Goal: Transaction & Acquisition: Purchase product/service

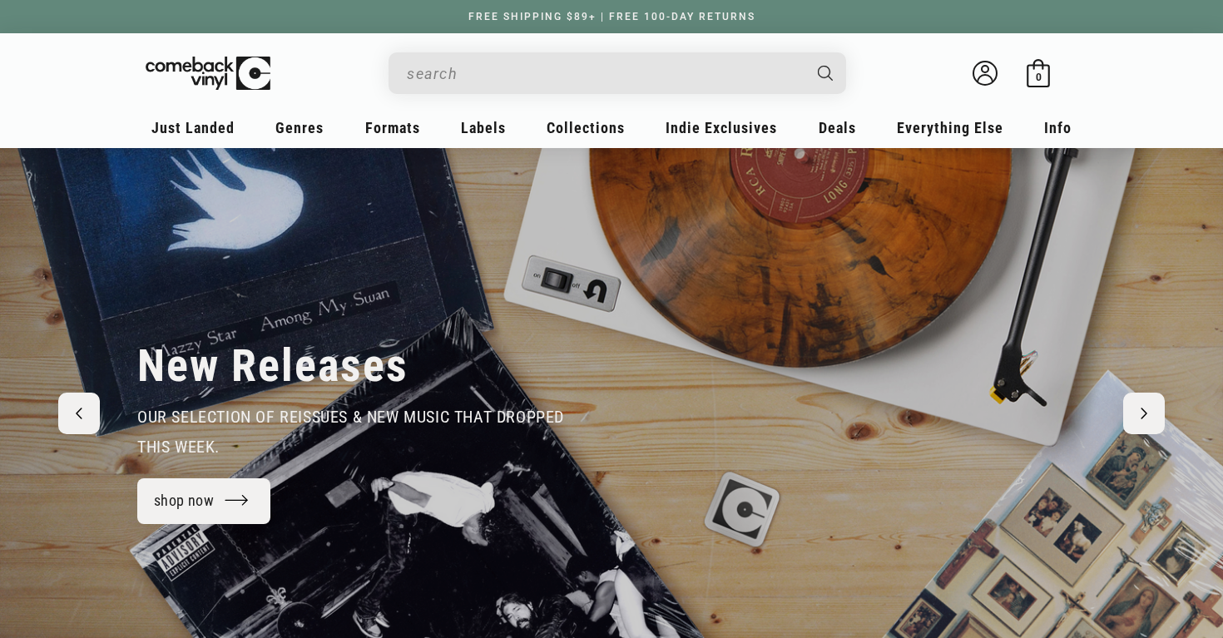
click at [569, 77] on input "When autocomplete results are available use up and down arrows to review and en…" at bounding box center [604, 74] width 394 height 34
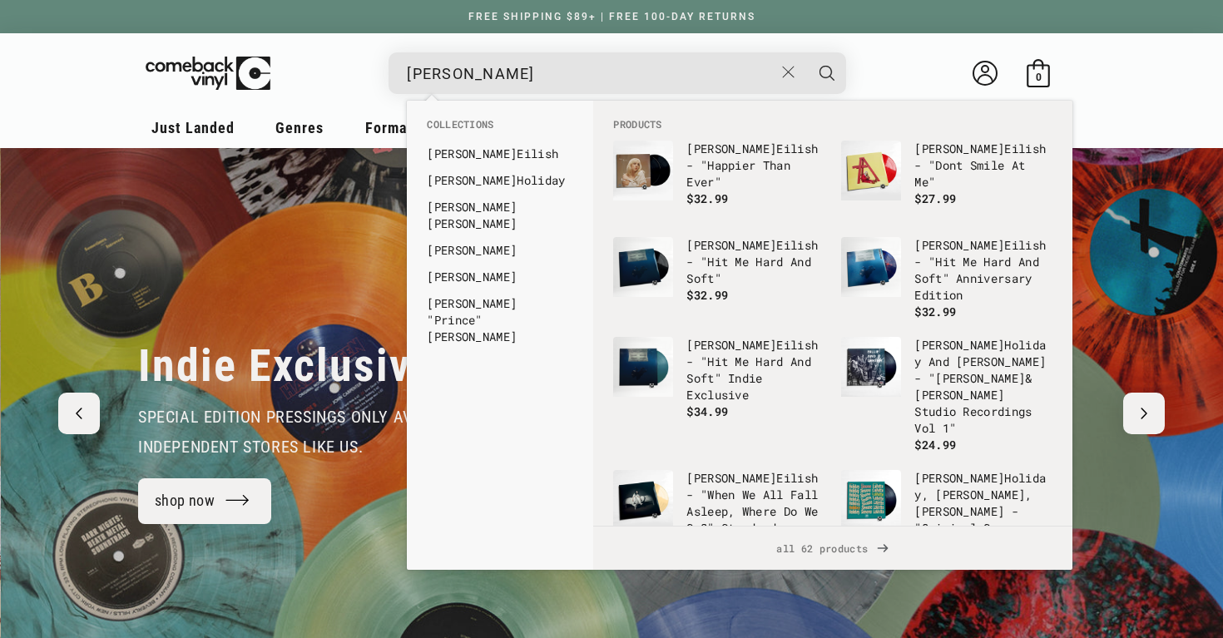
scroll to position [0, 1223]
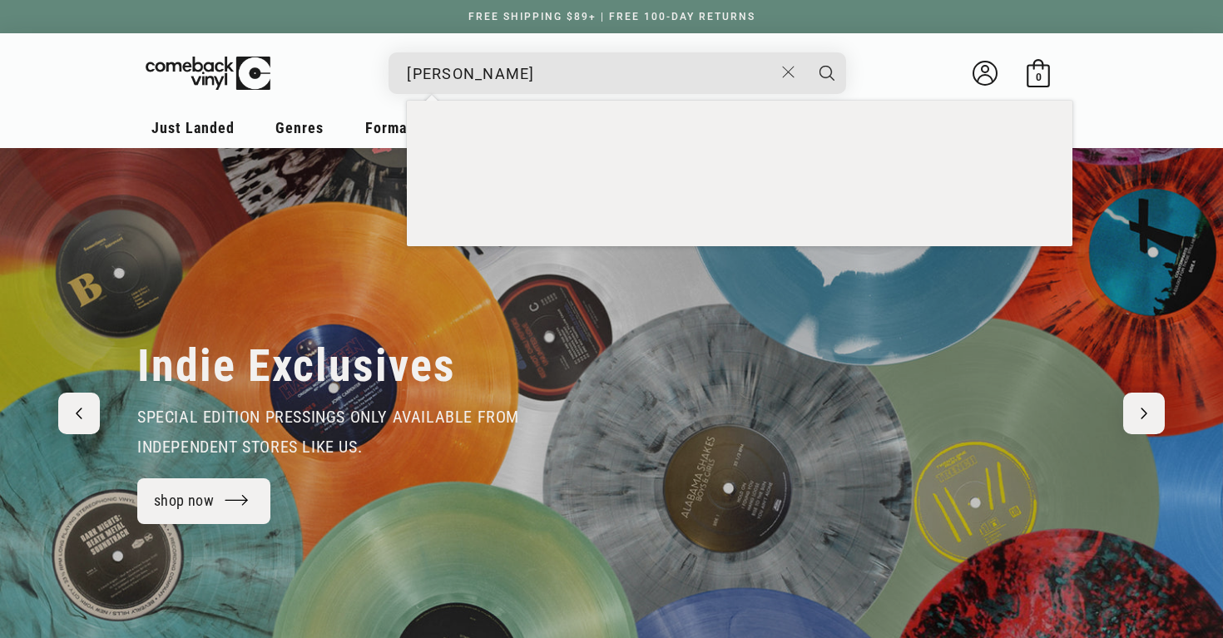
type input "billie eilish"
click at [806, 52] on button "Search" at bounding box center [827, 73] width 42 height 42
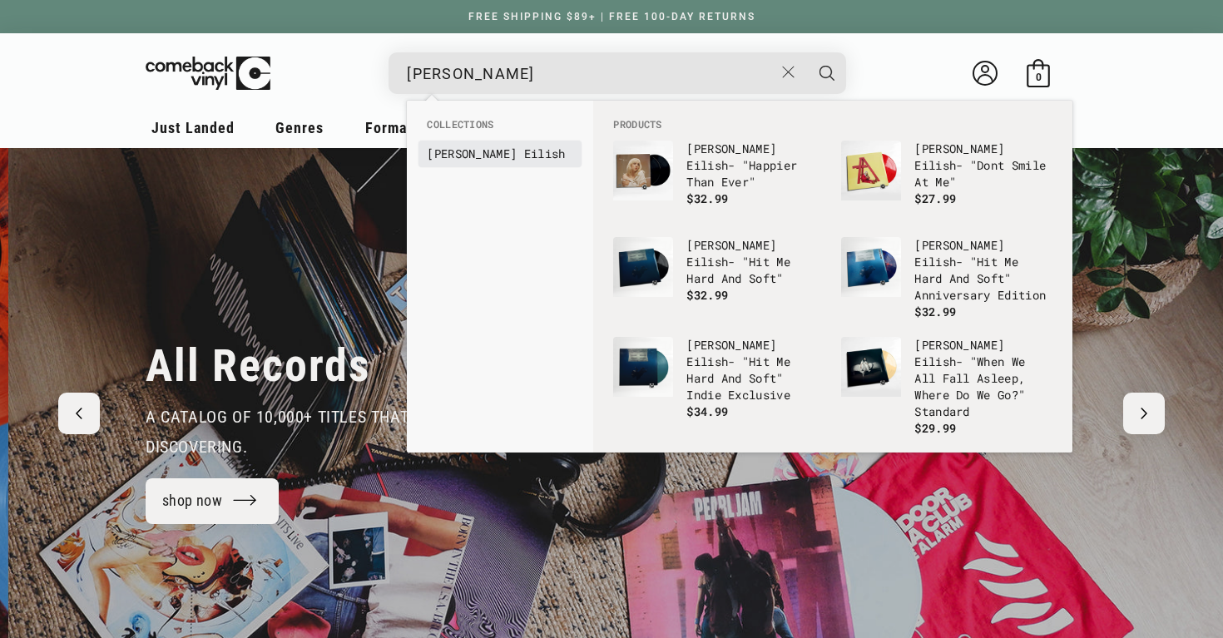
scroll to position [0, 2446]
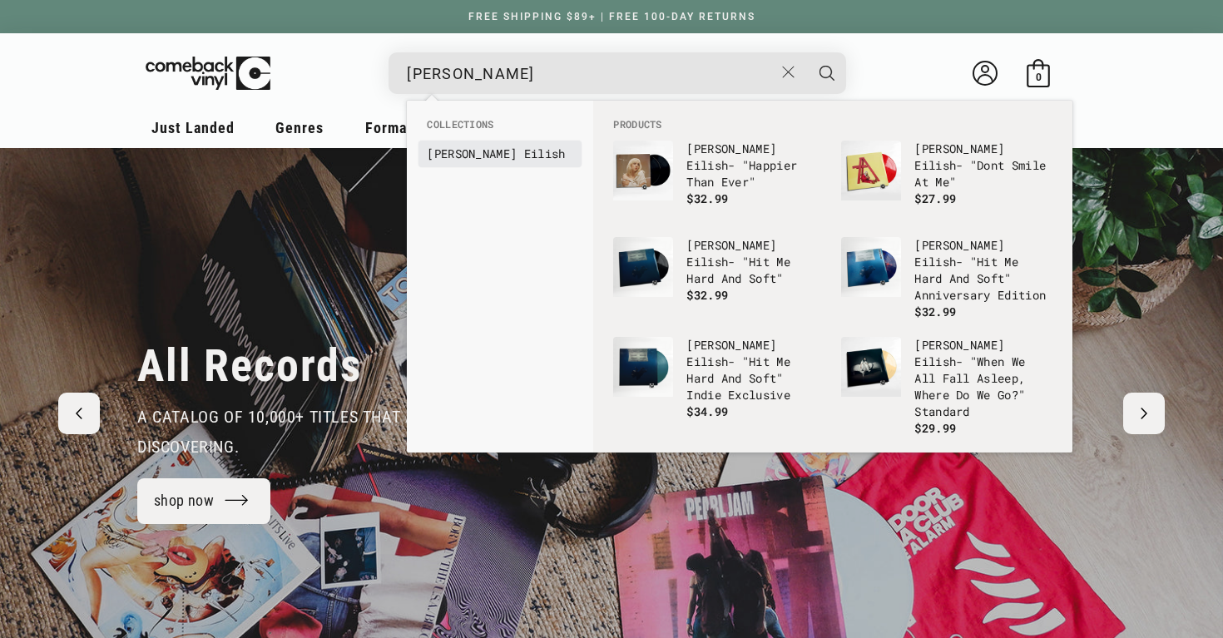
click at [524, 151] on b "Eilish" at bounding box center [545, 154] width 42 height 16
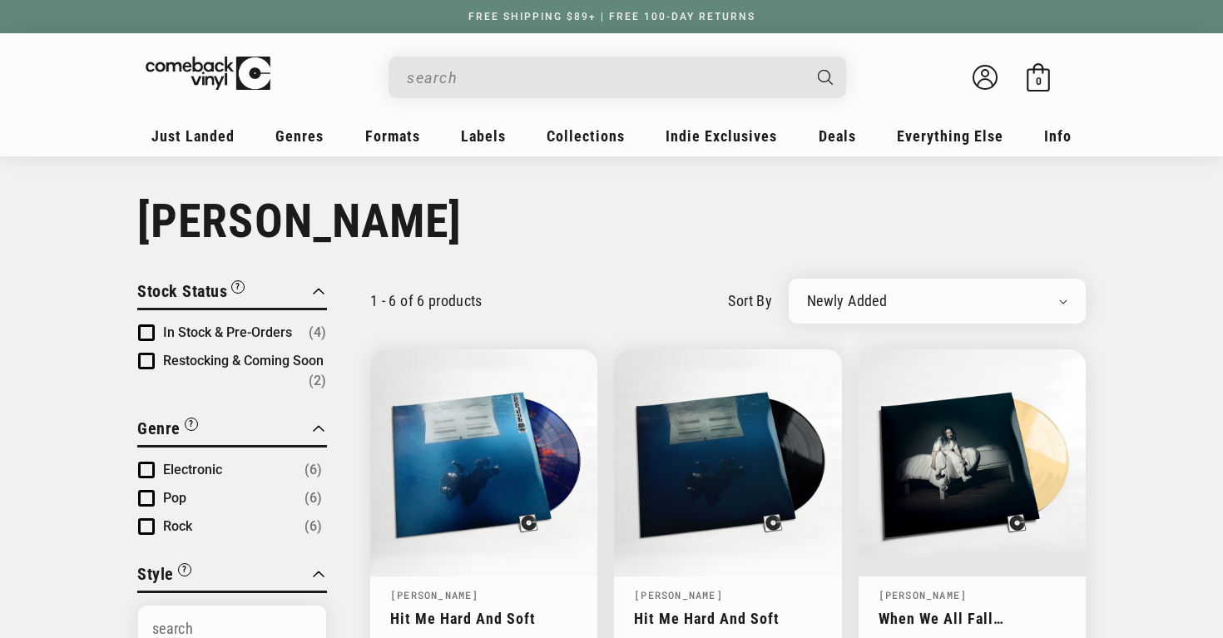
click at [701, 82] on input "When autocomplete results are available use up and down arrows to review and en…" at bounding box center [604, 78] width 394 height 34
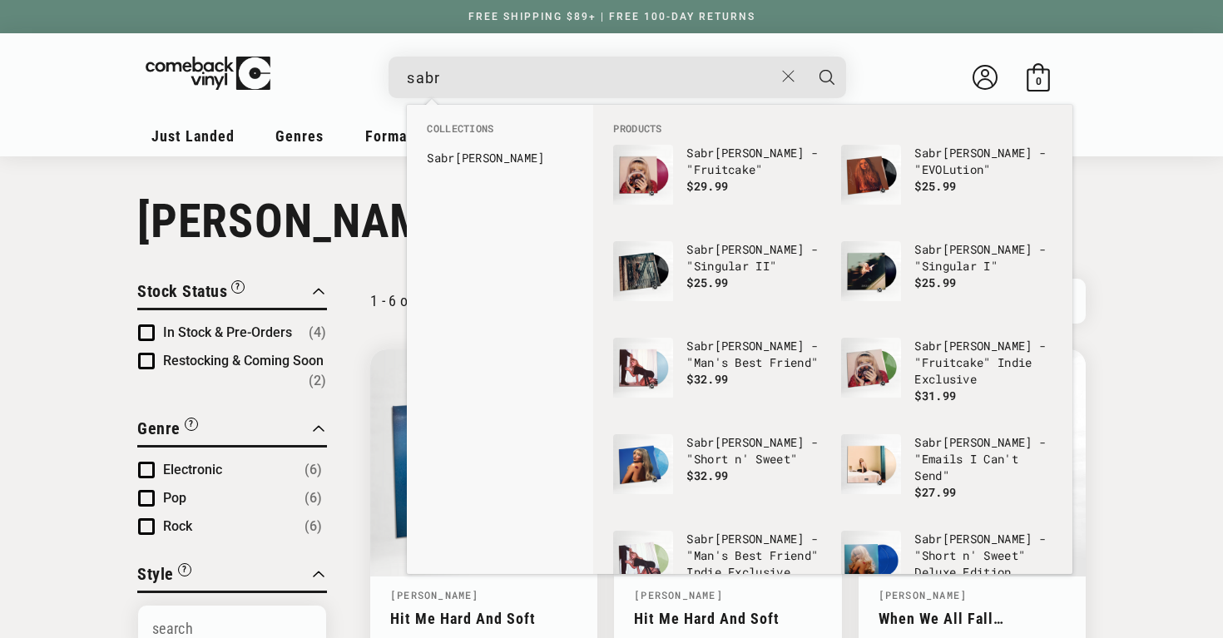
type input "sabr"
click at [483, 171] on ul "Collections Sabr ina Carpenter" at bounding box center [500, 150] width 186 height 58
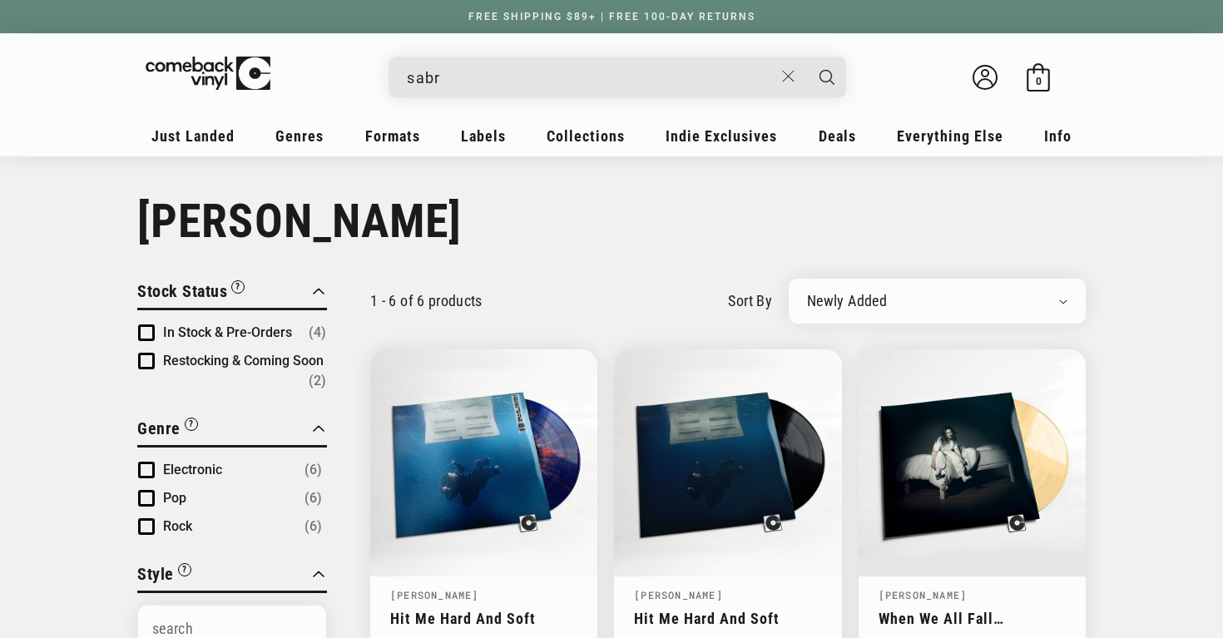
click at [522, 89] on input "sabr" at bounding box center [590, 78] width 367 height 34
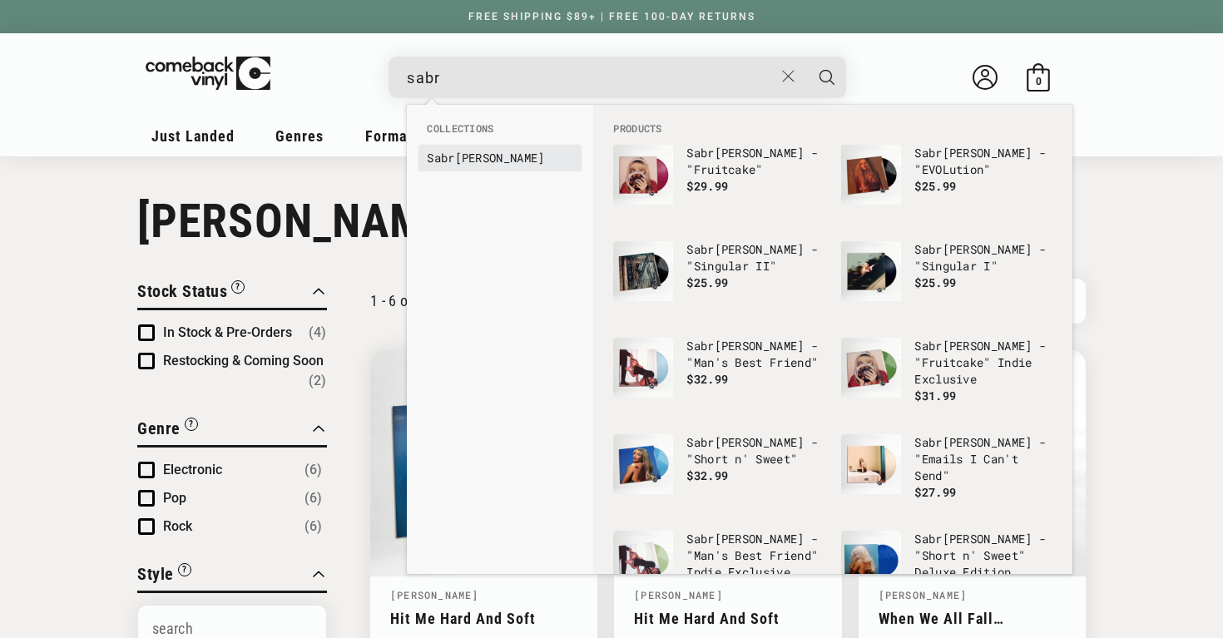
click at [498, 162] on link "Sabr ina Carpenter" at bounding box center [500, 158] width 146 height 17
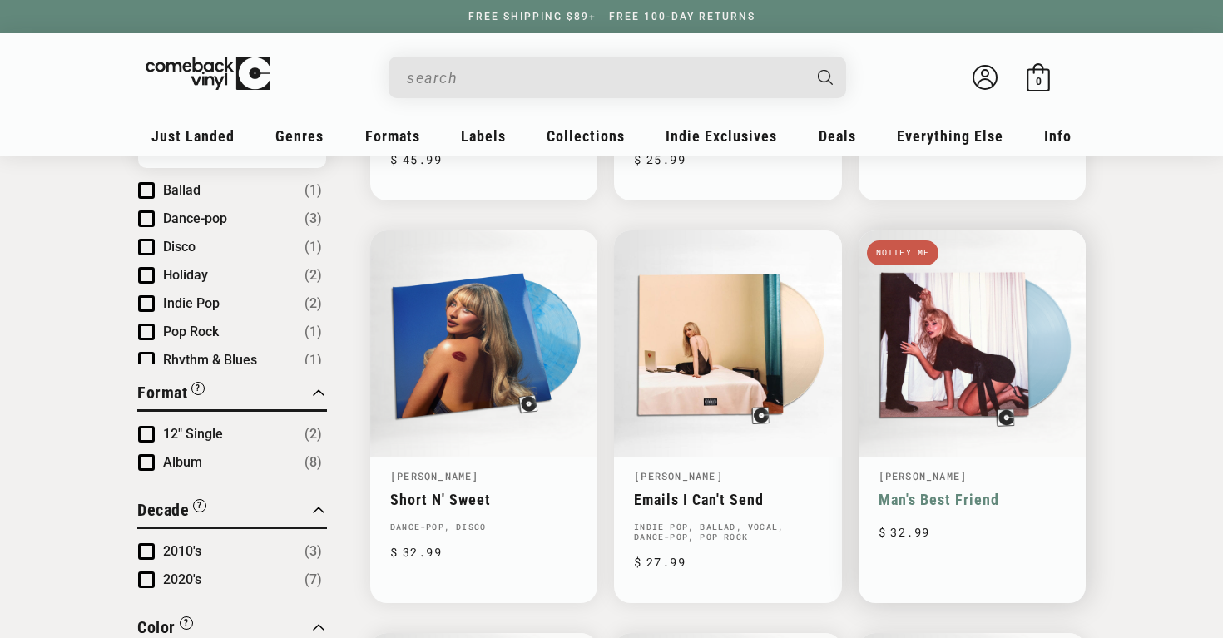
scroll to position [513, 0]
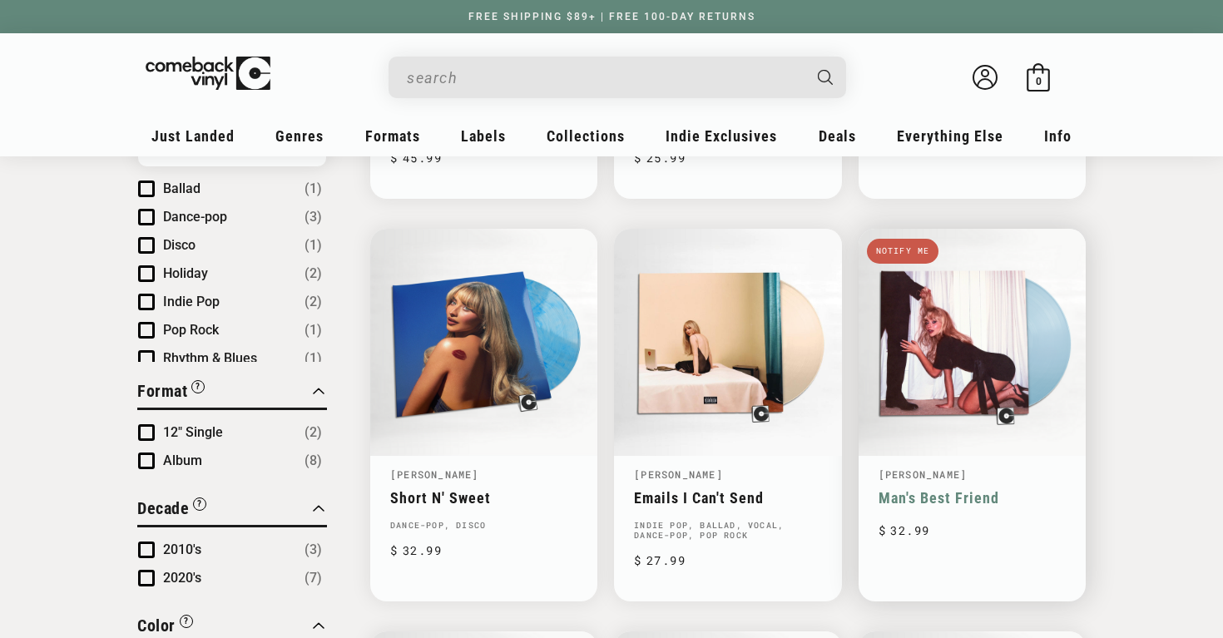
click at [1004, 489] on link "Man's Best Friend" at bounding box center [971, 497] width 187 height 17
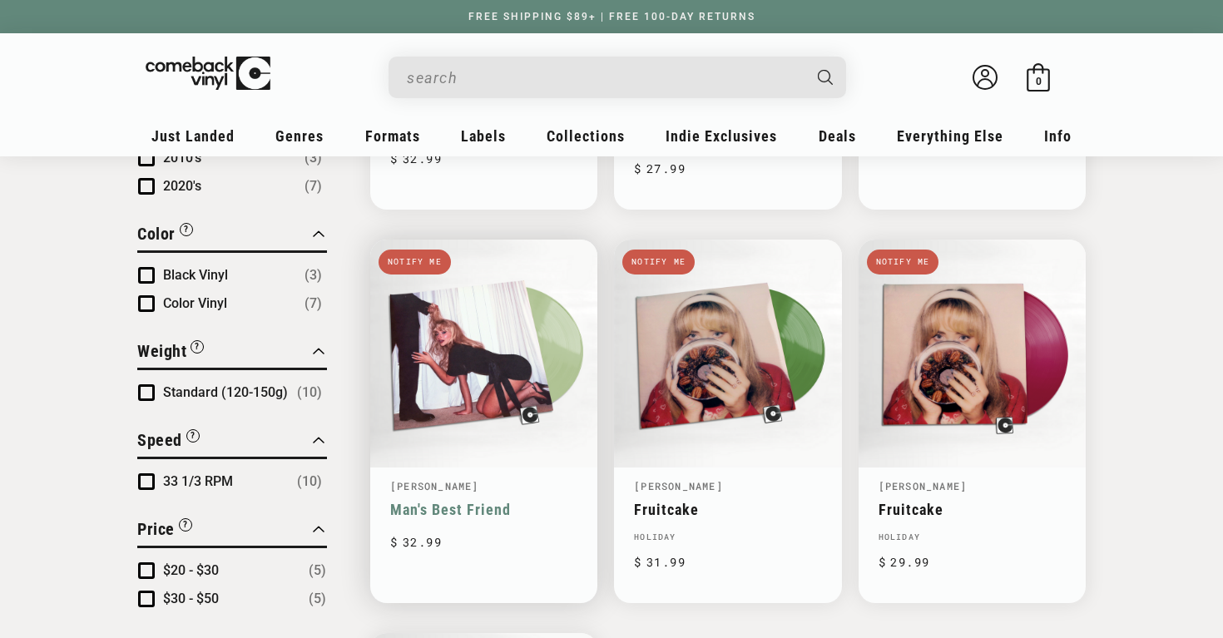
scroll to position [926, 0]
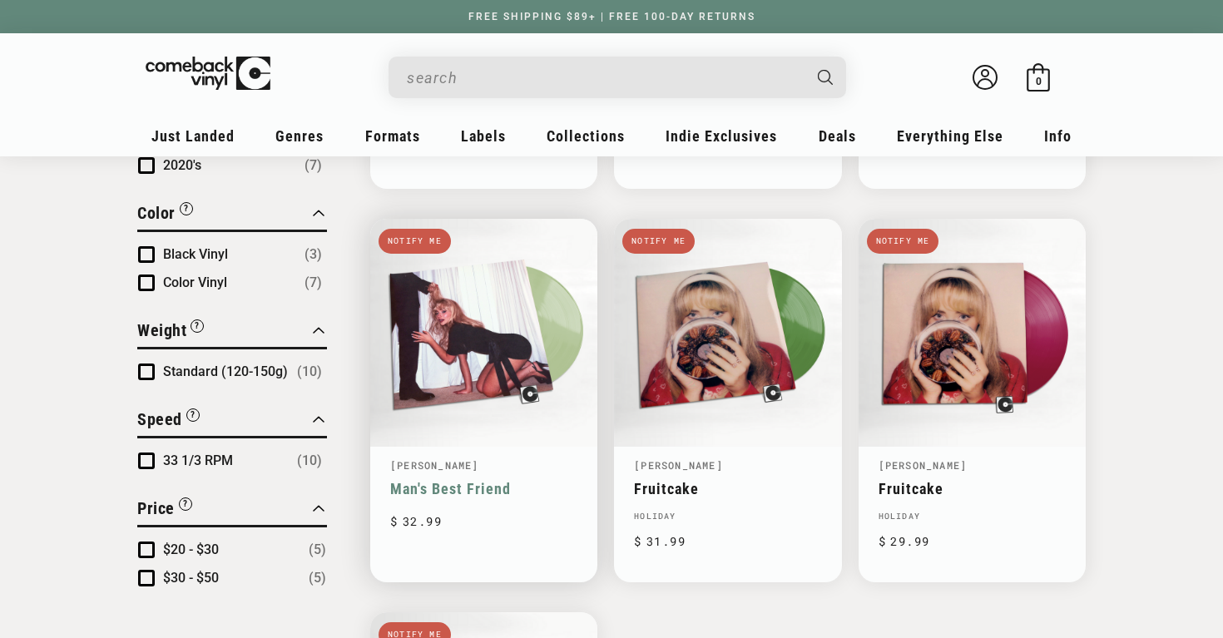
click at [465, 480] on link "Man's Best Friend" at bounding box center [483, 488] width 187 height 17
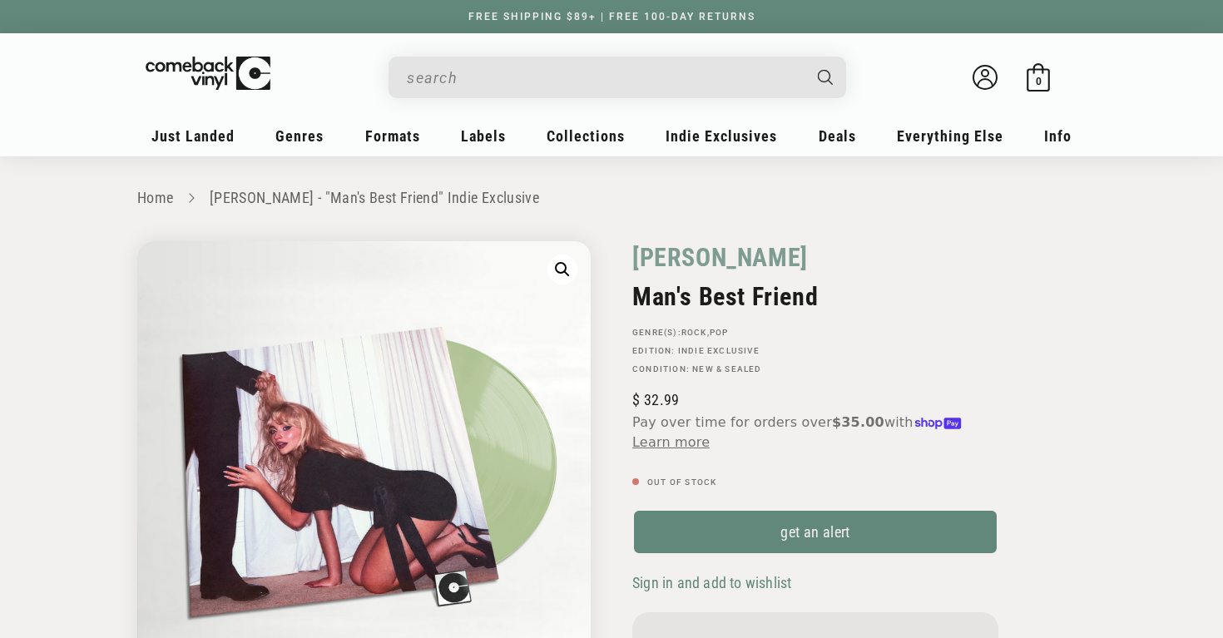
click at [450, 87] on input "When autocomplete results are available use up and down arrows to review and en…" at bounding box center [604, 78] width 394 height 34
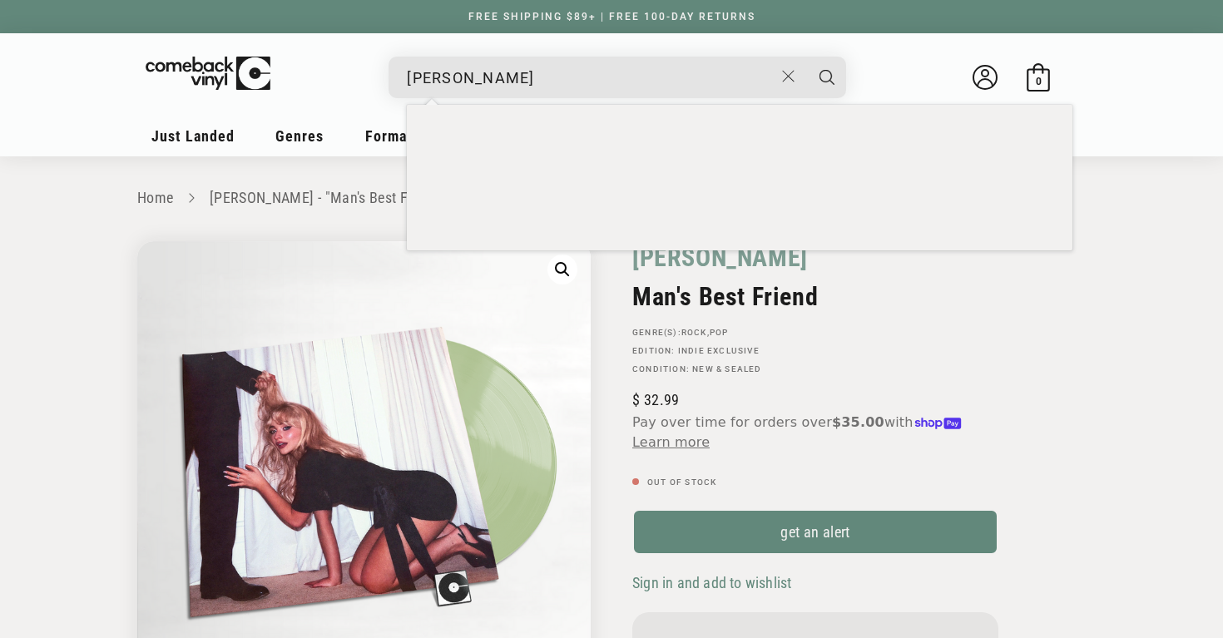
type input "[PERSON_NAME]"
click at [806, 57] on button "Search" at bounding box center [827, 78] width 42 height 42
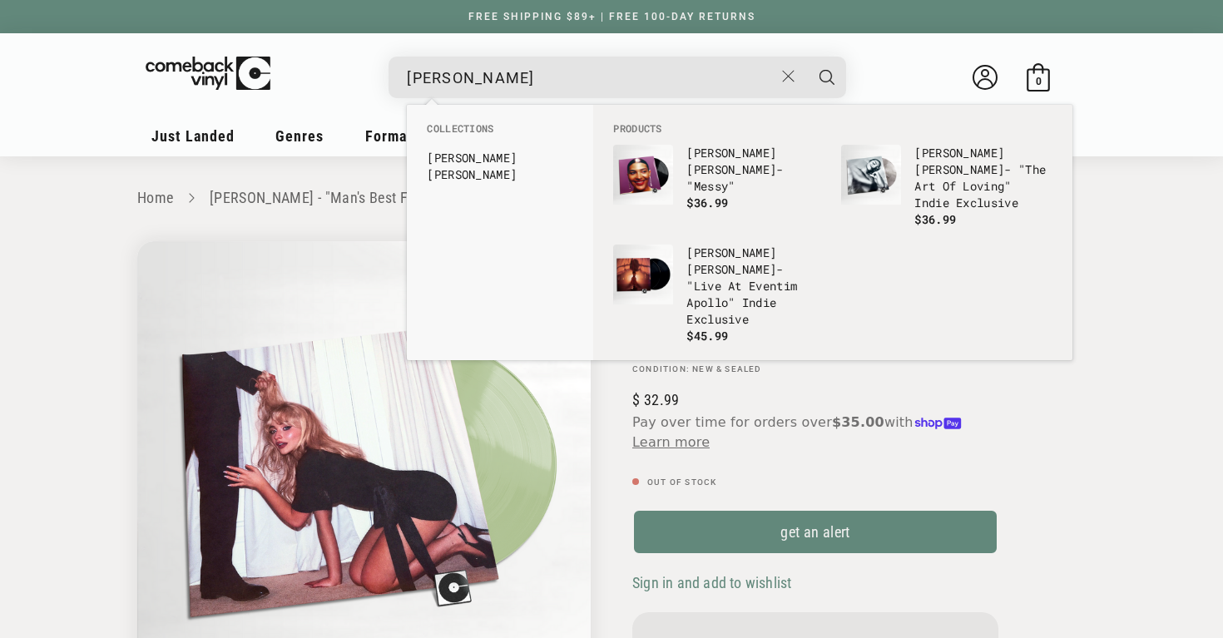
click at [806, 57] on button "Search" at bounding box center [827, 78] width 42 height 42
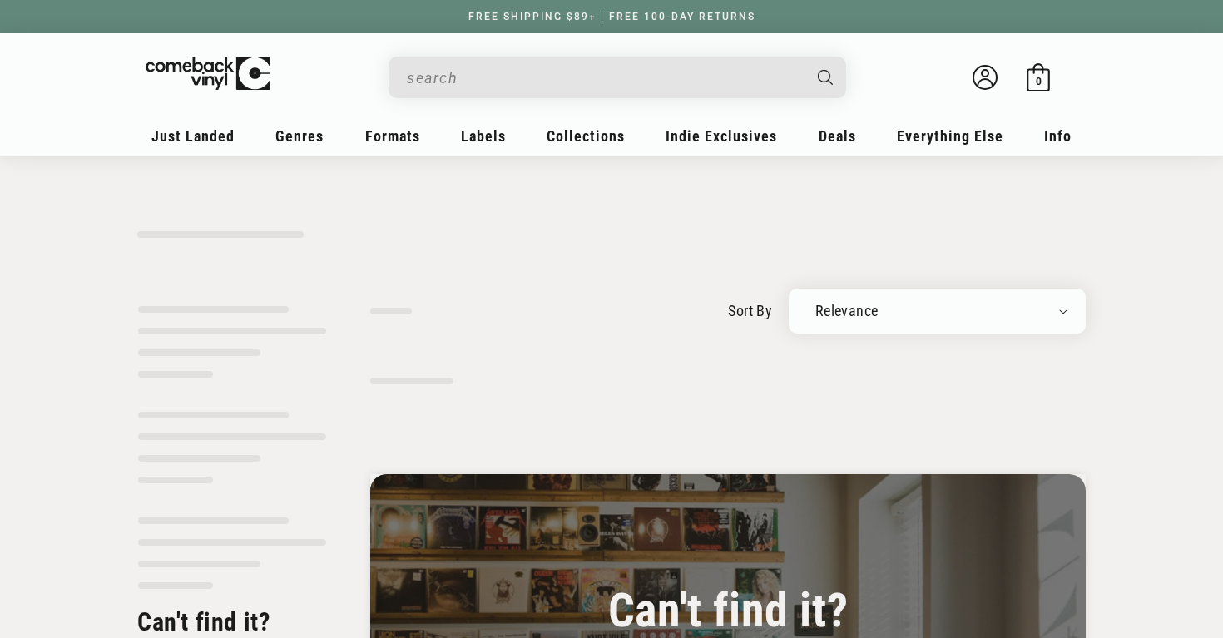
type input "olivia dean"
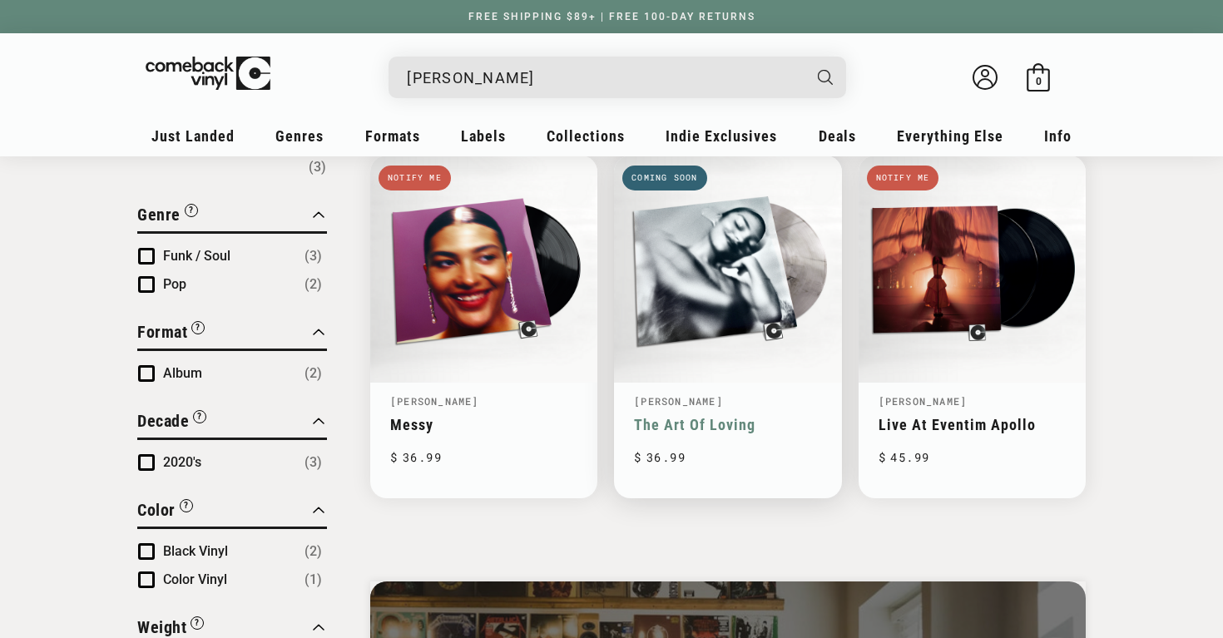
scroll to position [196, 0]
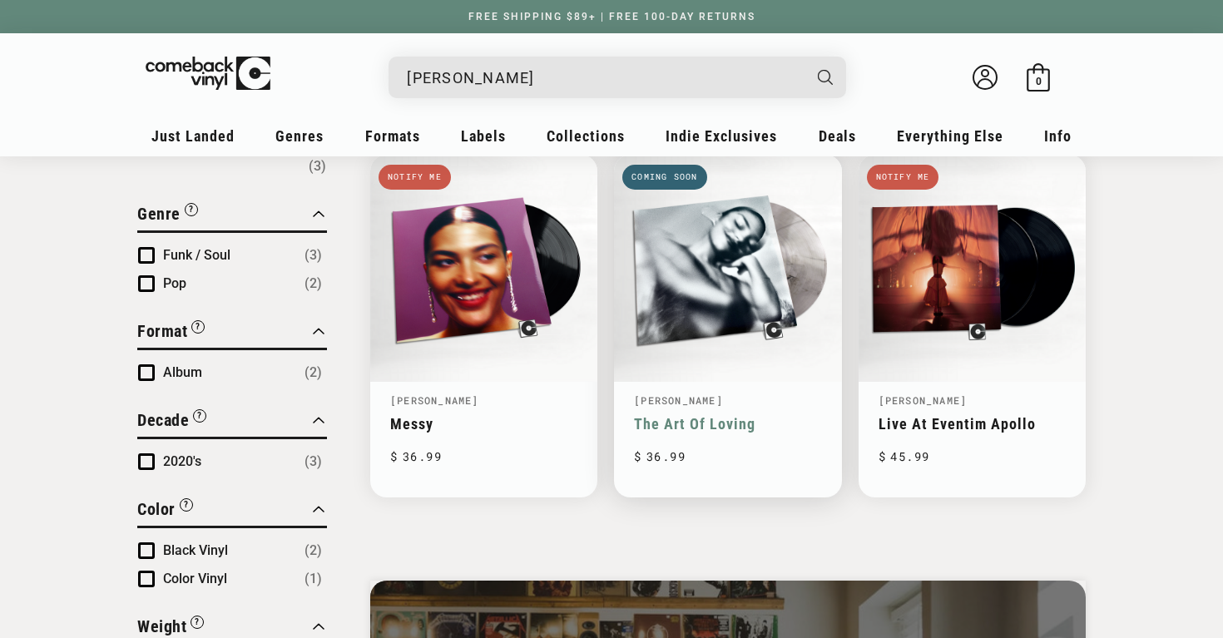
click at [715, 415] on link "The Art Of Loving" at bounding box center [727, 423] width 187 height 17
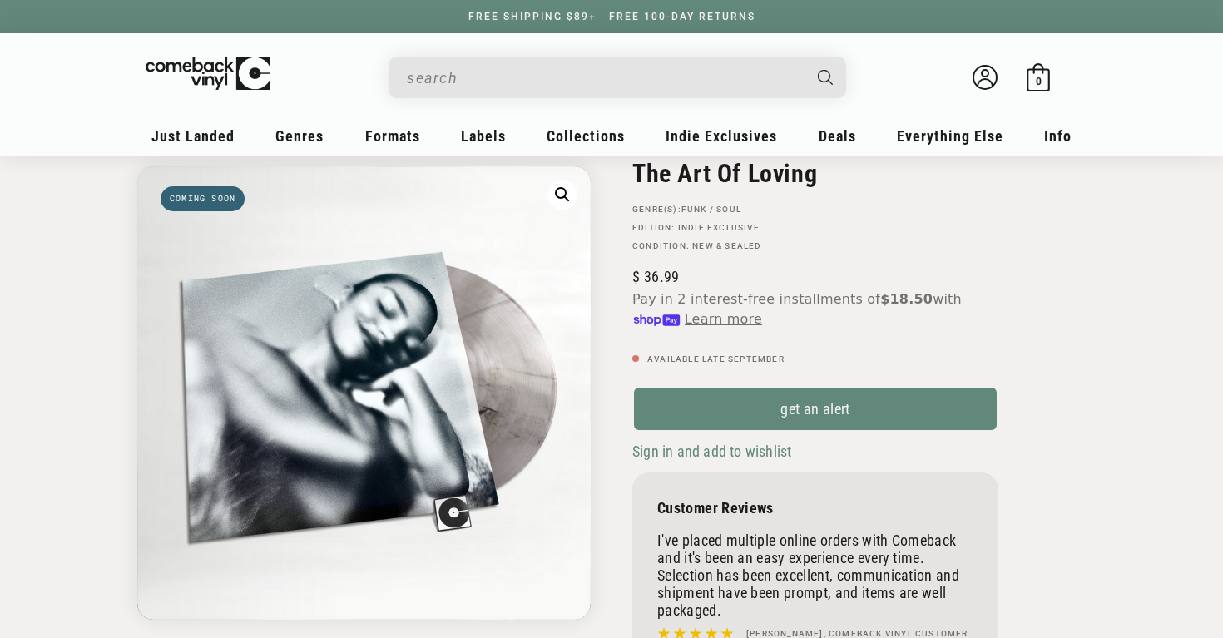
scroll to position [136, 0]
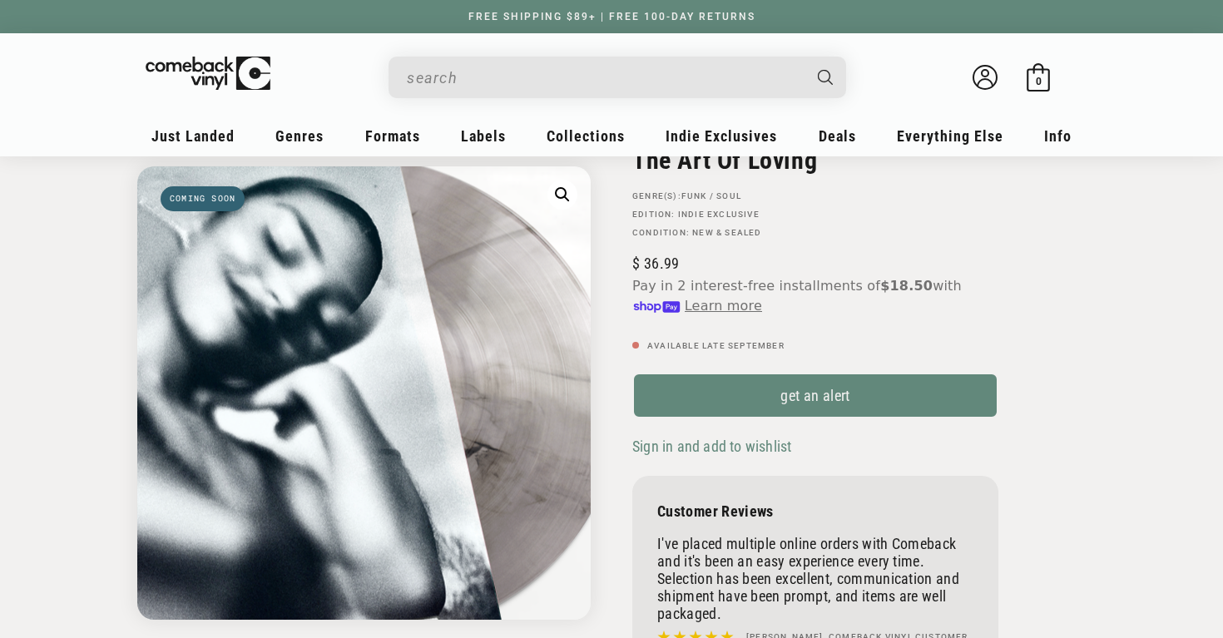
click at [492, 373] on img "Gallery Viewer" at bounding box center [363, 392] width 453 height 453
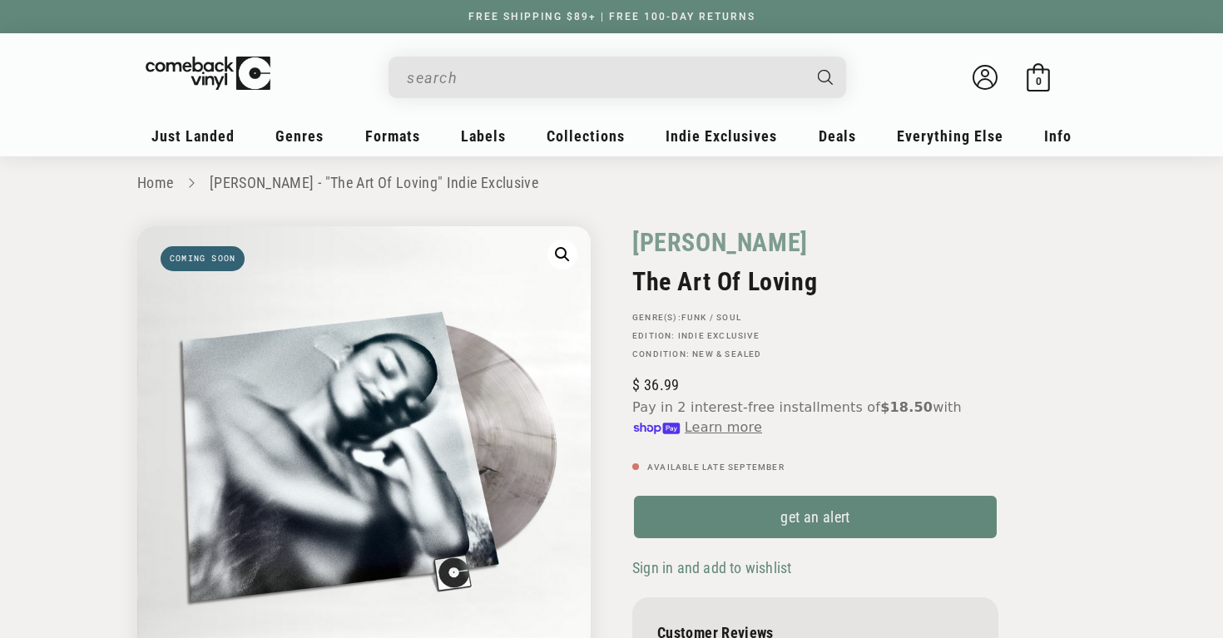
scroll to position [0, 0]
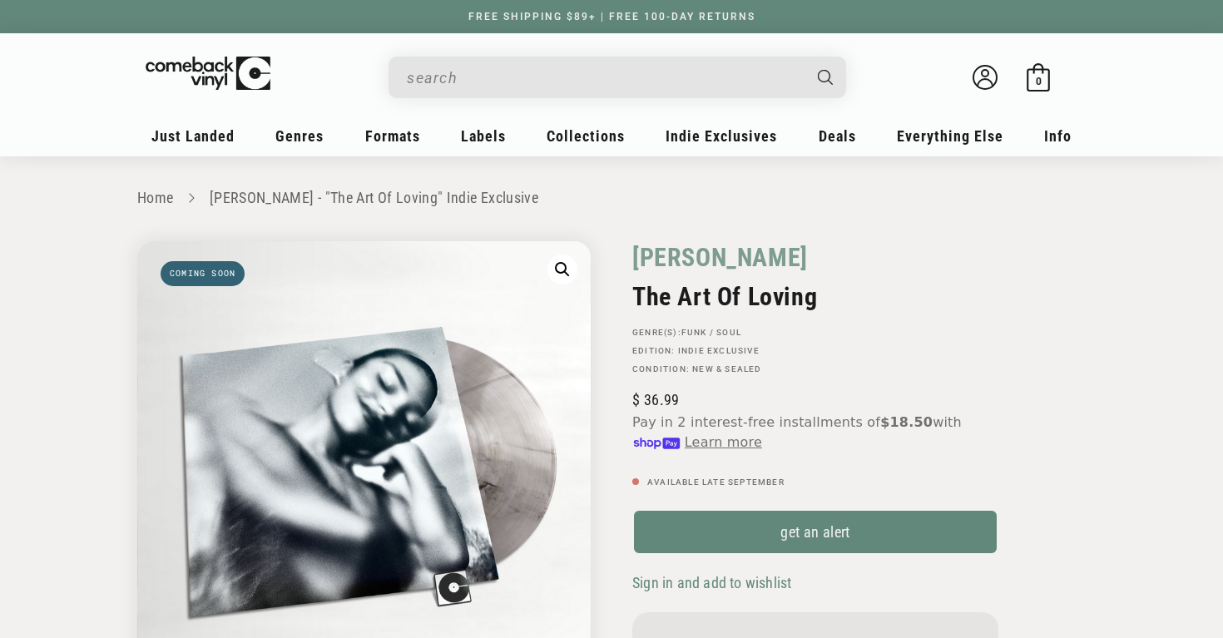
drag, startPoint x: 829, startPoint y: 294, endPoint x: 626, endPoint y: 254, distance: 207.9
click at [624, 254] on div "[PERSON_NAME] The Art Of Loving GENRE(S): Funk / Soul Edition: Indie Exclusive …" at bounding box center [848, 530] width 474 height 578
copy div "[PERSON_NAME] The Art Of Loving"
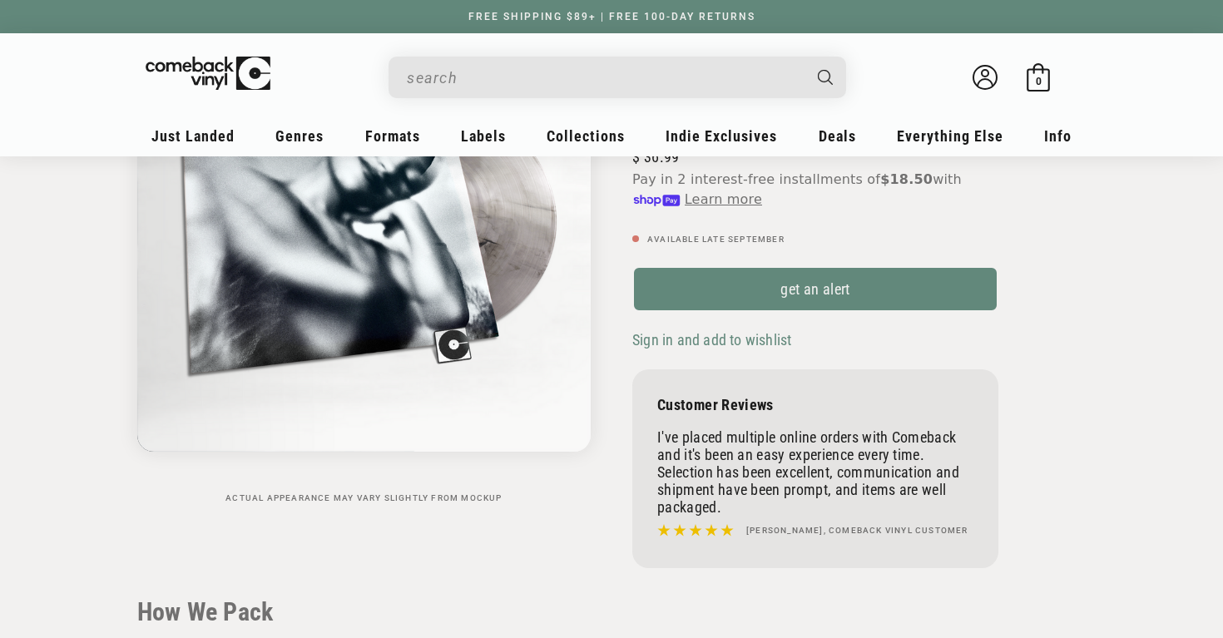
scroll to position [261, 0]
